Goal: Communication & Community: Answer question/provide support

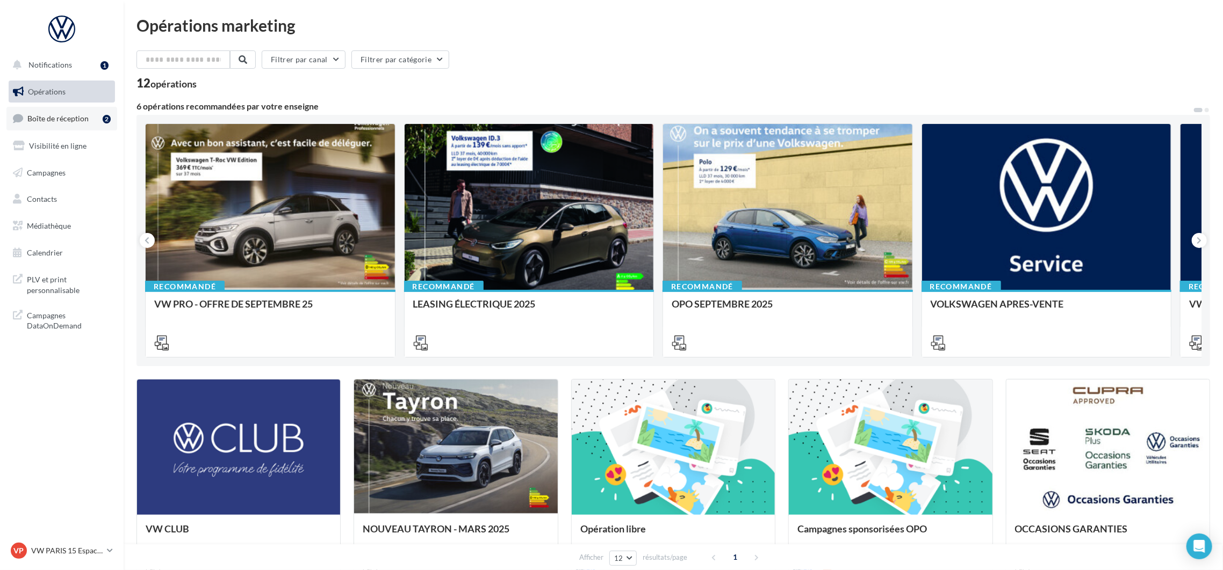
click at [48, 127] on link "Boîte de réception 2" at bounding box center [61, 118] width 111 height 23
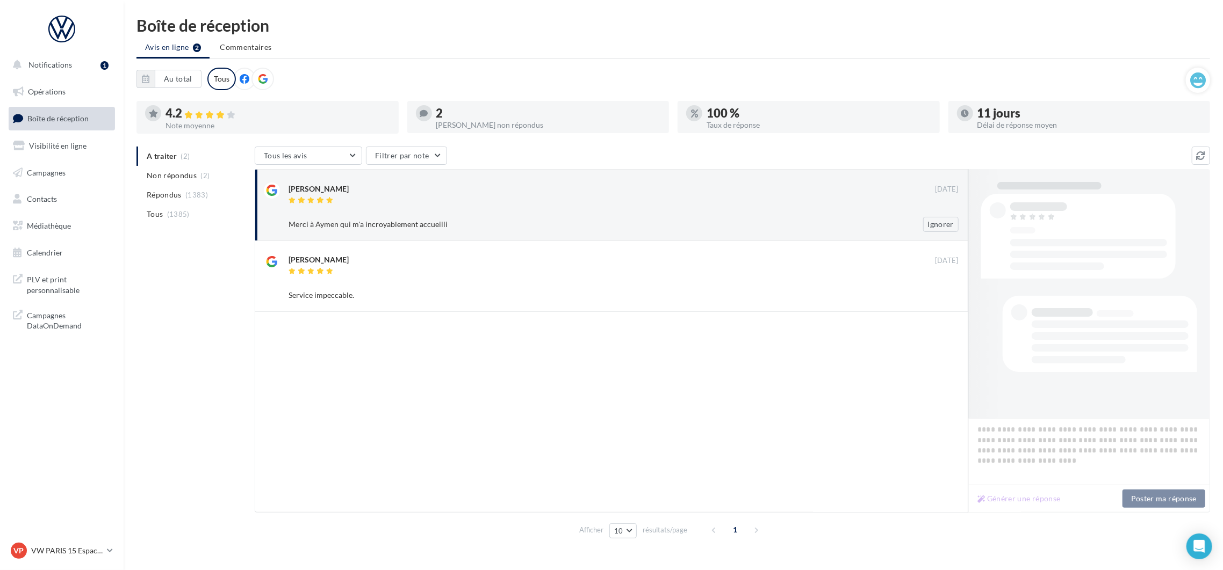
click at [400, 197] on div at bounding box center [611, 201] width 646 height 9
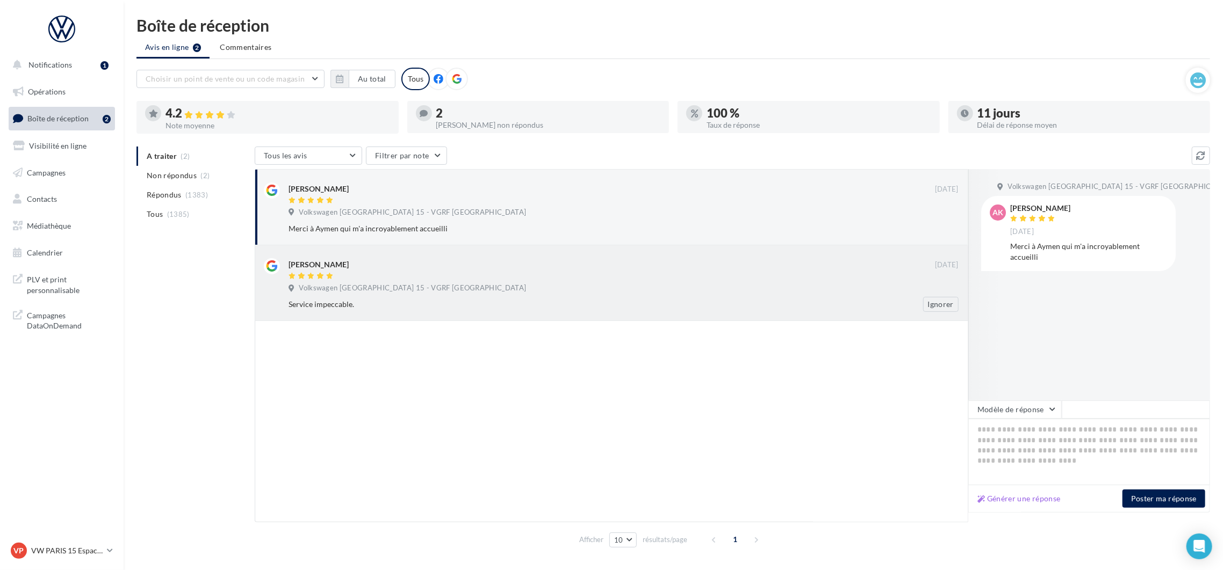
click at [615, 298] on div "Service impeccable. Ignorer" at bounding box center [627, 304] width 678 height 15
click at [1022, 499] on button "Générer une réponse" at bounding box center [1019, 499] width 92 height 13
type textarea "**********"
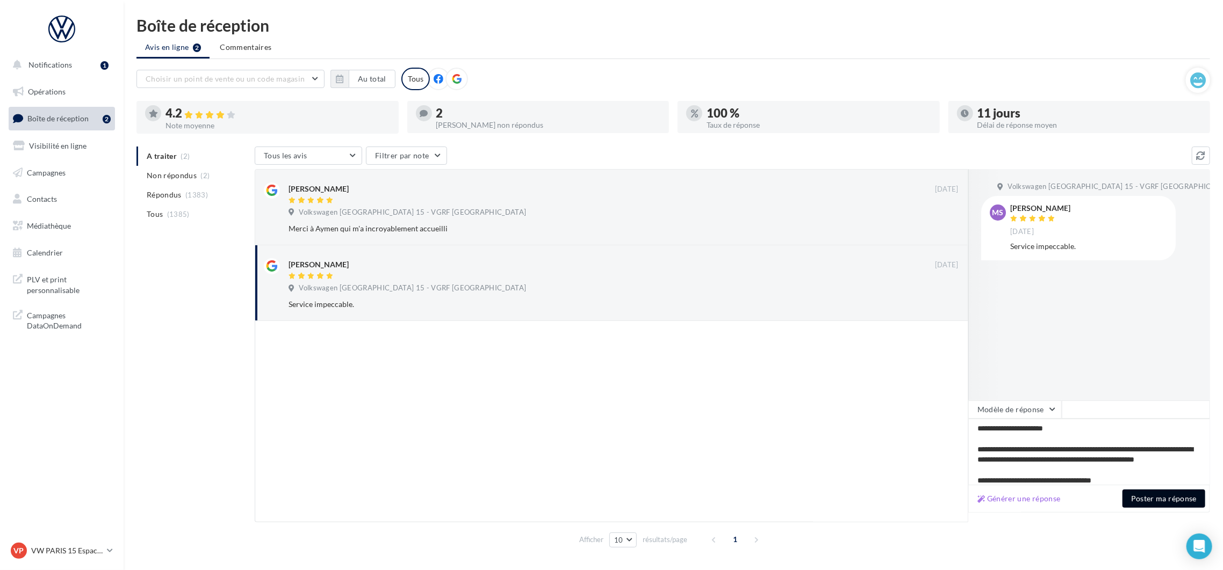
click at [1148, 503] on button "Poster ma réponse" at bounding box center [1163, 499] width 83 height 18
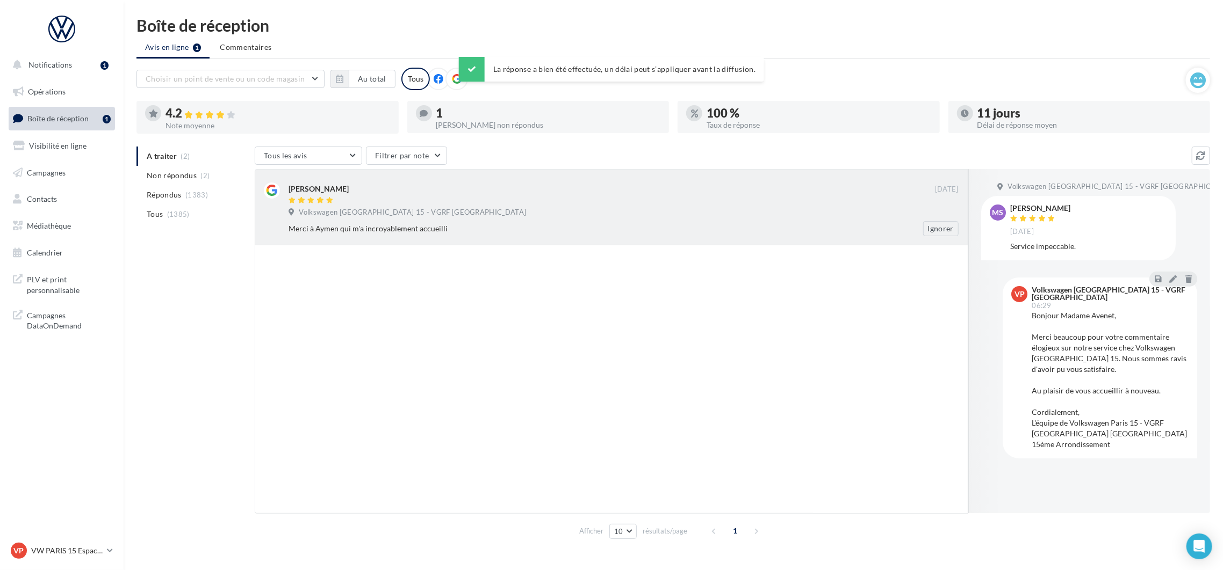
click at [469, 221] on div "Merci à Aymen qui m'a incroyablement accueilli Ignorer" at bounding box center [627, 228] width 678 height 15
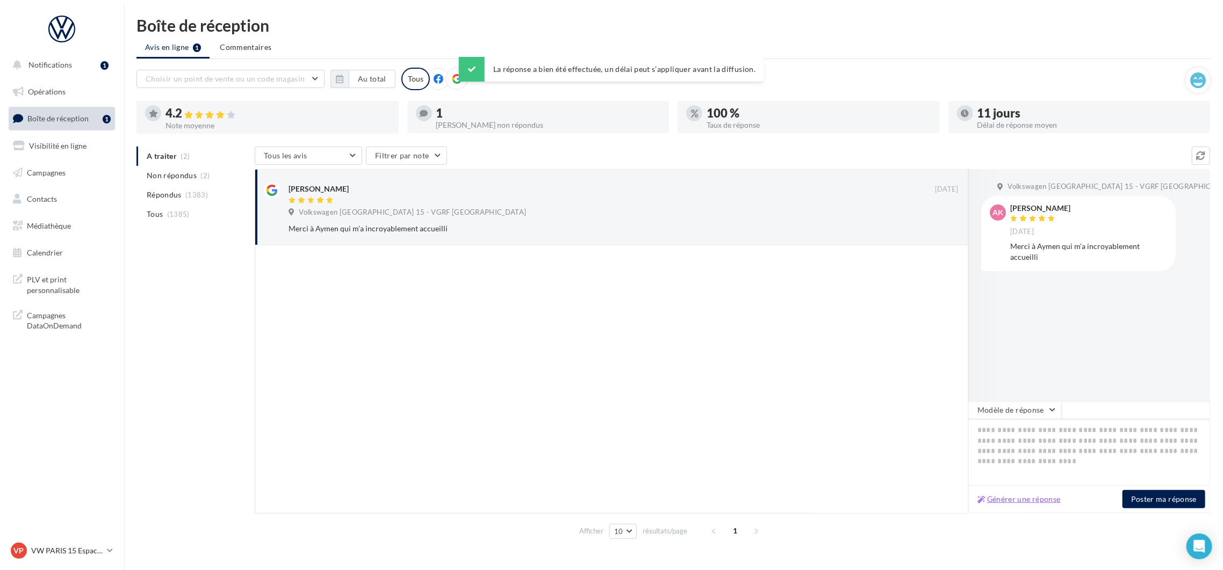
click at [1034, 503] on button "Générer une réponse" at bounding box center [1019, 499] width 92 height 13
type textarea "**********"
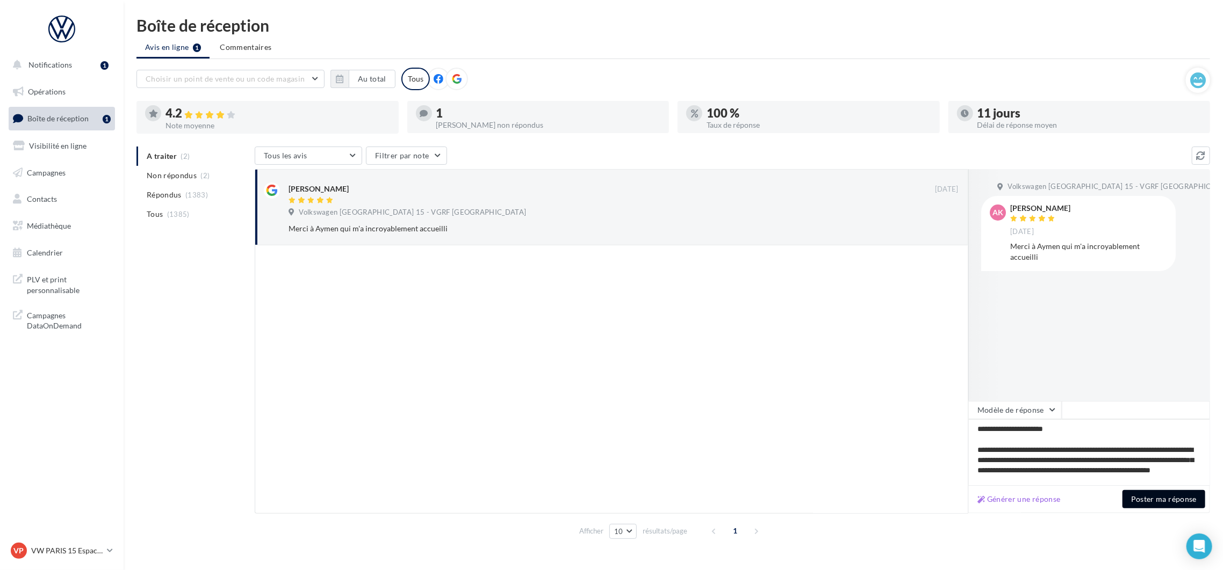
click at [1158, 507] on button "Poster ma réponse" at bounding box center [1163, 499] width 83 height 18
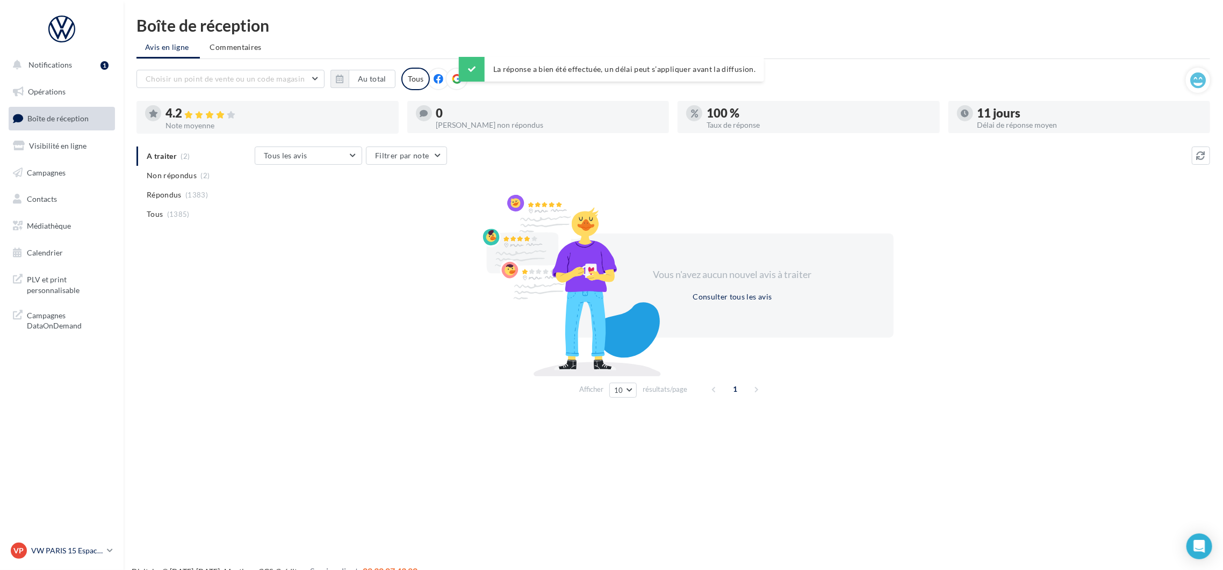
click at [75, 546] on p "VW PARIS 15 Espace Suffren" at bounding box center [66, 551] width 71 height 11
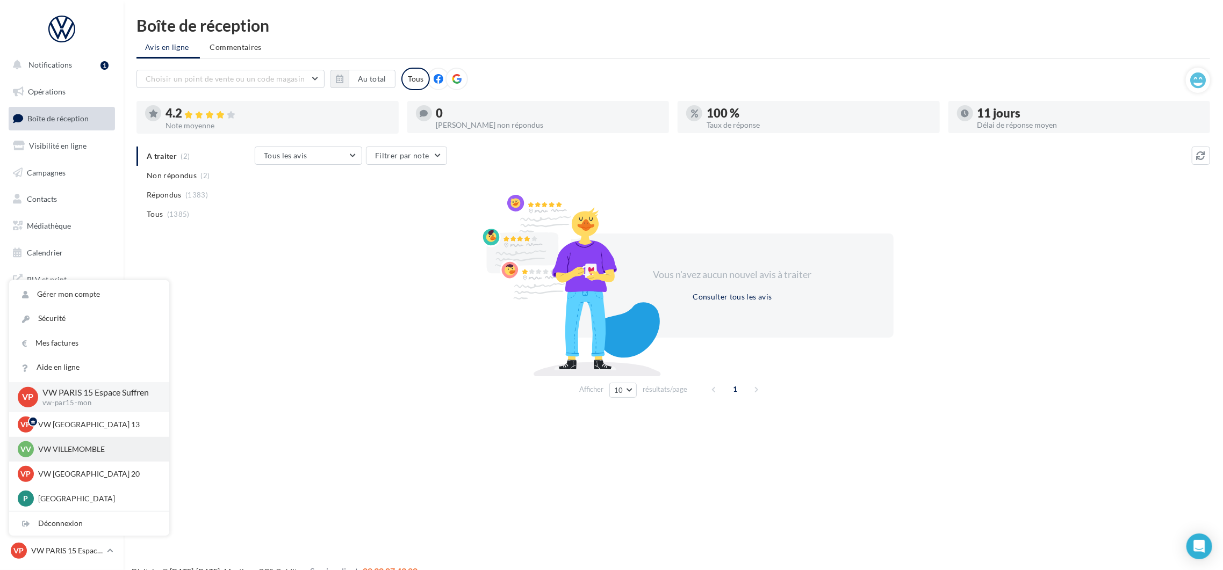
click at [94, 449] on p "VW VILLEMOMBLE" at bounding box center [97, 449] width 118 height 11
